Goal: Task Accomplishment & Management: Manage account settings

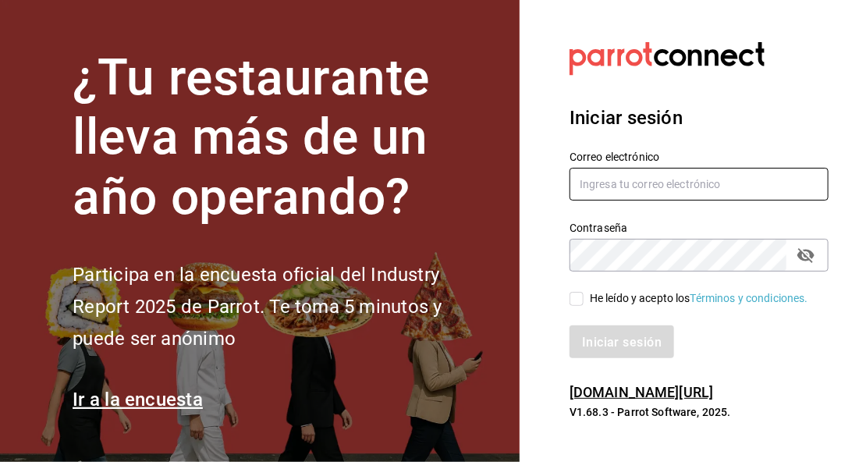
click at [625, 197] on input "text" at bounding box center [699, 184] width 259 height 33
type input "joutroz@gmail.com"
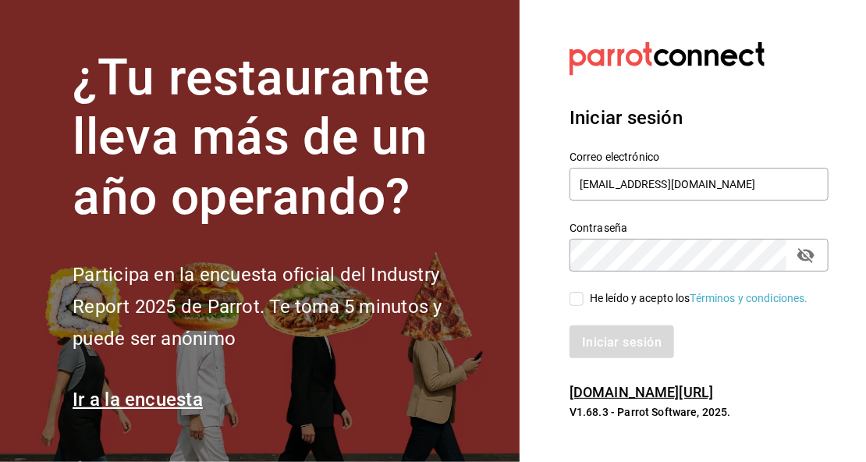
click at [577, 294] on input "He leído y acepto los Términos y condiciones." at bounding box center [577, 299] width 14 height 14
checkbox input "true"
click at [619, 340] on font "Iniciar sesión" at bounding box center [623, 342] width 80 height 15
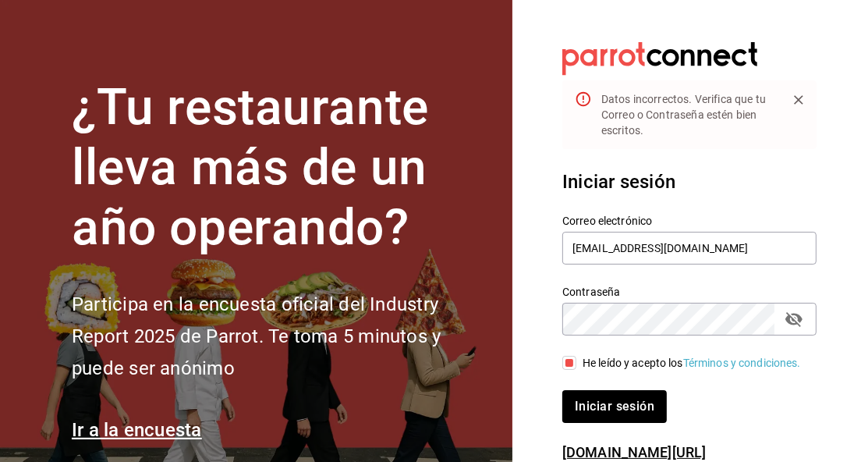
click at [793, 319] on icon "campo de contraseña" at bounding box center [794, 319] width 17 height 15
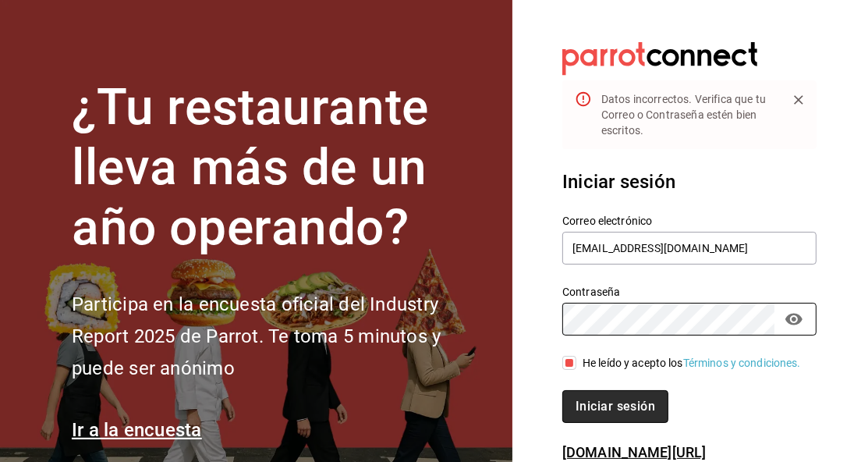
click at [636, 423] on button "Iniciar sesión" at bounding box center [616, 406] width 106 height 33
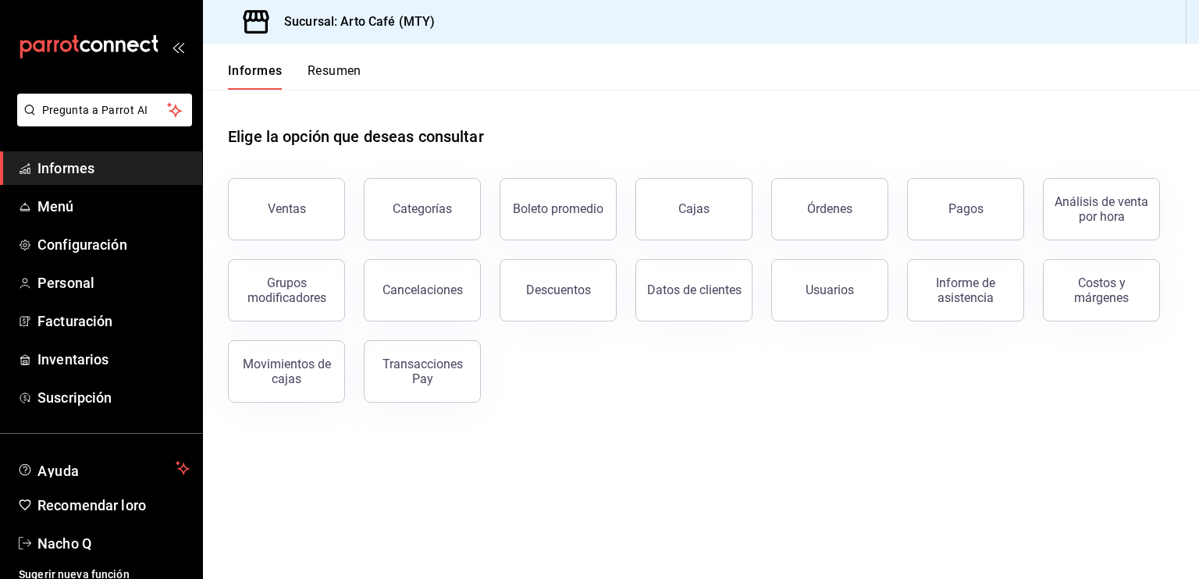
click at [741, 397] on div "Ventas Categorías Boleto promedio Cajas Órdenes Pagos Análisis de venta por hor…" at bounding box center [691, 280] width 964 height 243
click at [865, 207] on button "Pagos" at bounding box center [965, 209] width 117 height 62
click at [865, 207] on html "Pregunta a Parrot AI Informes Menú Configuración Personal Facturación Inventari…" at bounding box center [599, 289] width 1199 height 579
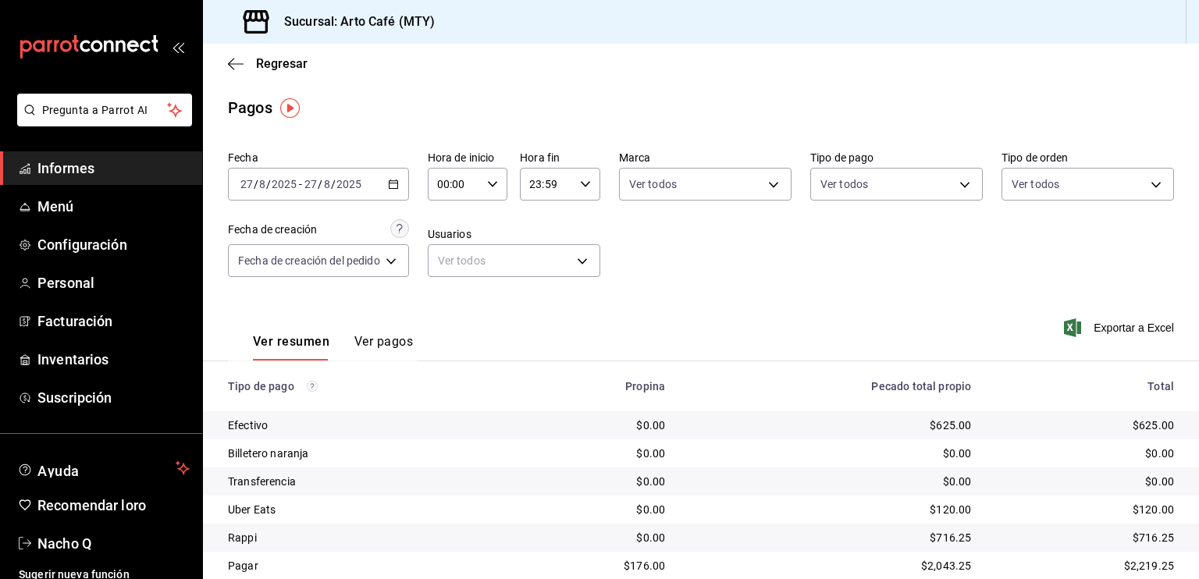
click at [401, 191] on div "[DATE] [DATE] - [DATE] [DATE]" at bounding box center [318, 184] width 181 height 33
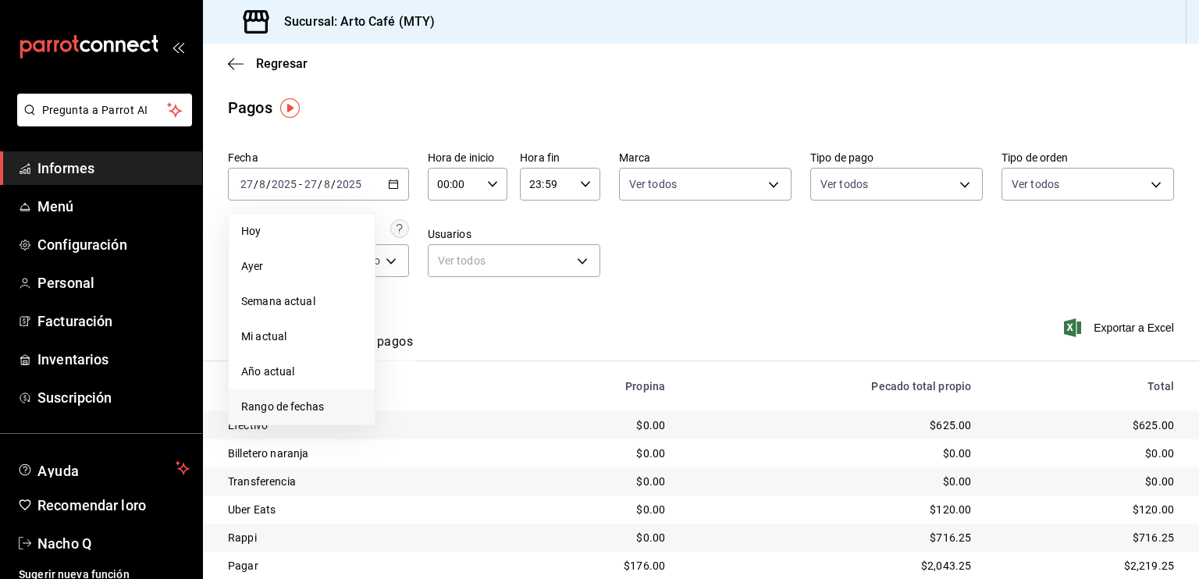
click at [300, 406] on font "Rango de fechas" at bounding box center [282, 406] width 83 height 12
click at [405, 420] on font "25" at bounding box center [408, 425] width 10 height 11
click at [408, 421] on font "25" at bounding box center [408, 425] width 10 height 11
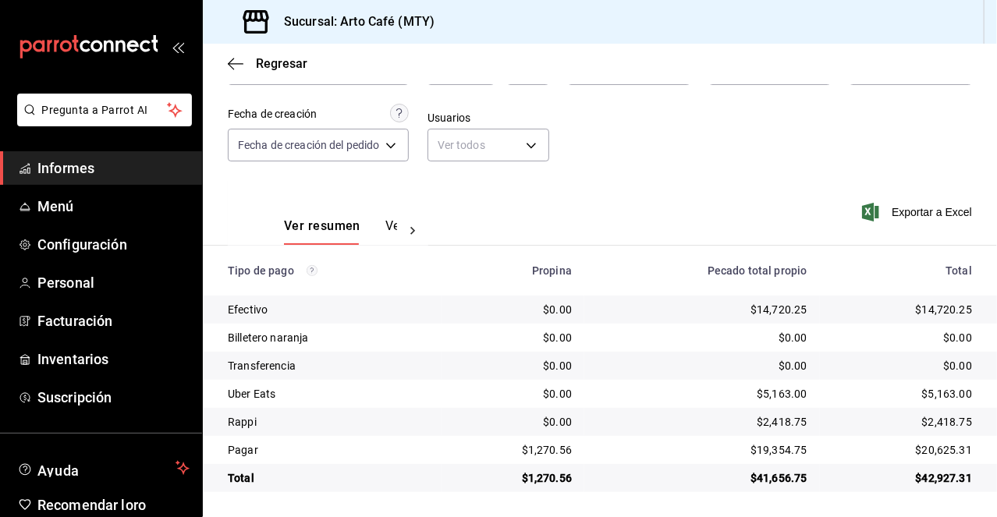
scroll to position [115, 0]
drag, startPoint x: 595, startPoint y: 293, endPoint x: 328, endPoint y: 411, distance: 292.4
click at [328, 411] on td "Rappi" at bounding box center [323, 422] width 240 height 28
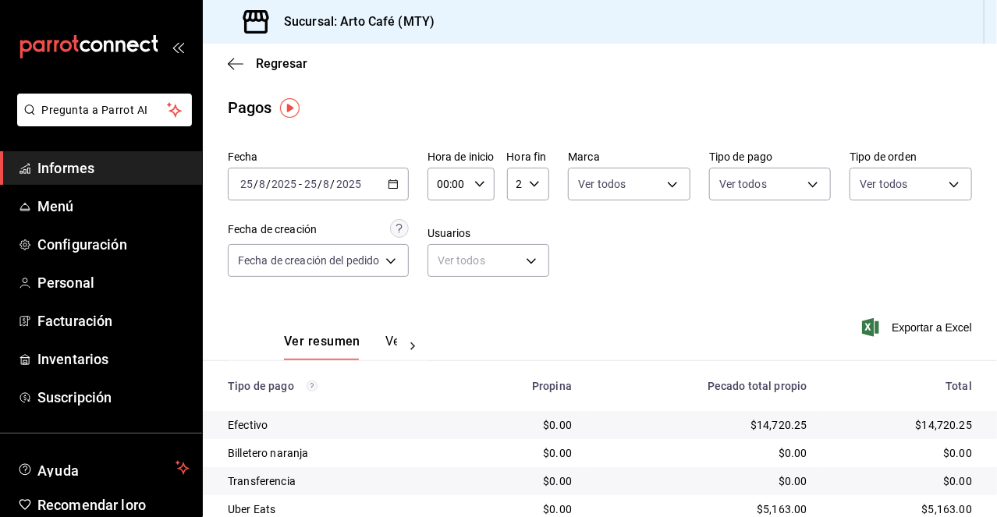
click at [396, 191] on div "[DATE] [DATE] - [DATE] [DATE]" at bounding box center [318, 184] width 181 height 33
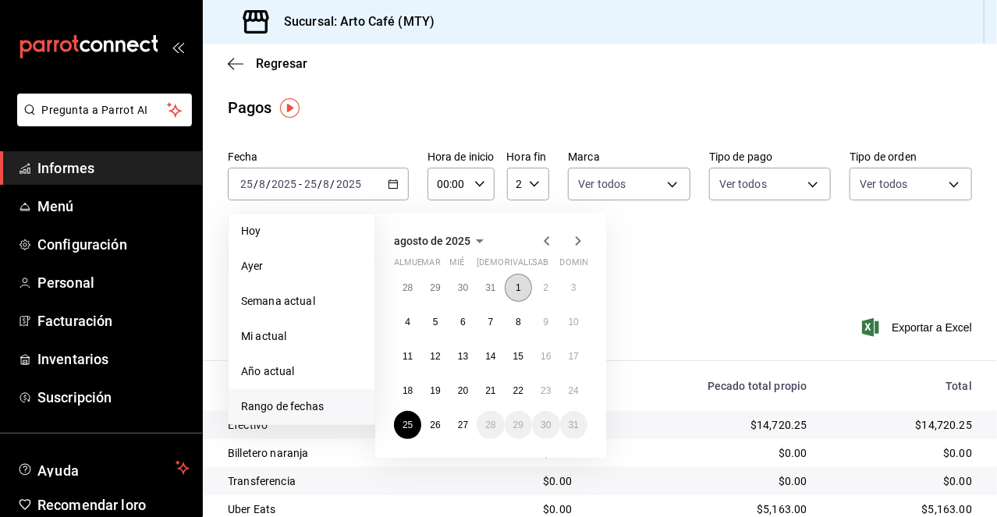
click at [511, 293] on button "1" at bounding box center [518, 288] width 27 height 28
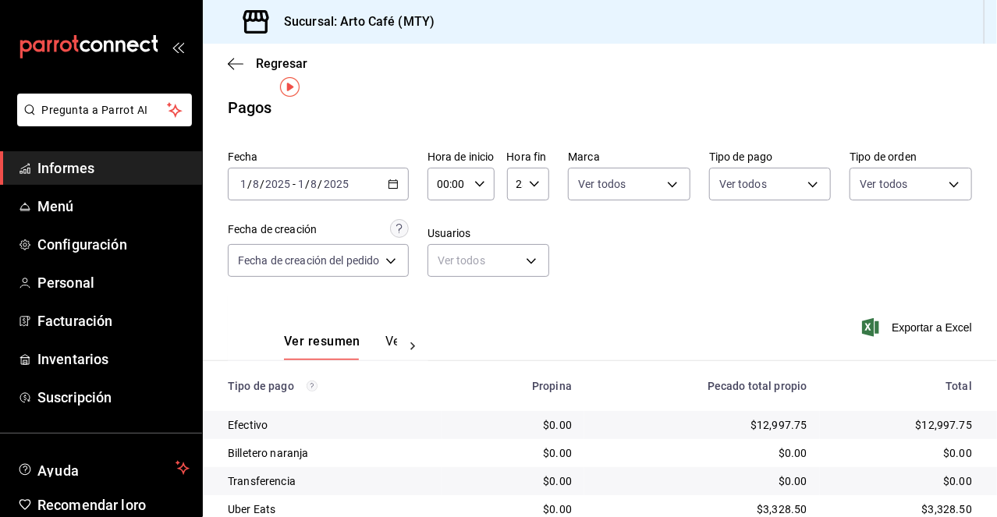
scroll to position [115, 0]
